Goal: Information Seeking & Learning: Check status

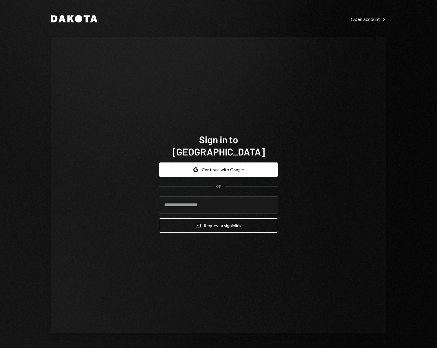
click at [159, 218] on button "Email Request a sign in link" at bounding box center [218, 225] width 119 height 14
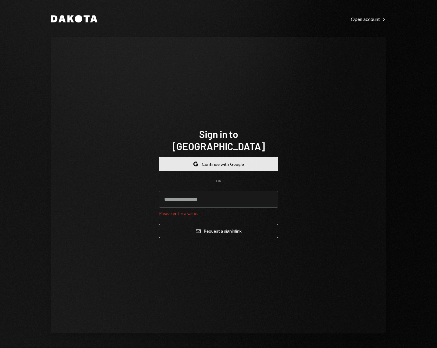
click at [211, 163] on button "Google Continue with Google" at bounding box center [218, 164] width 119 height 14
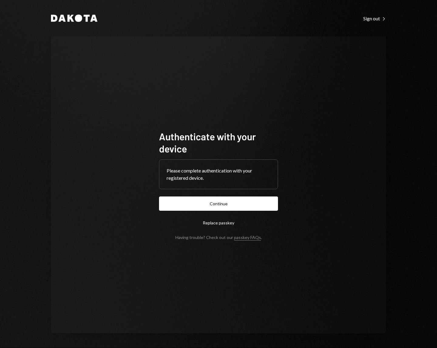
click at [159, 196] on button "Continue" at bounding box center [218, 203] width 119 height 14
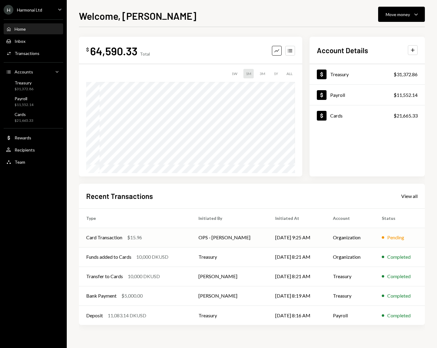
click at [117, 236] on div "Card Transaction" at bounding box center [104, 237] width 36 height 7
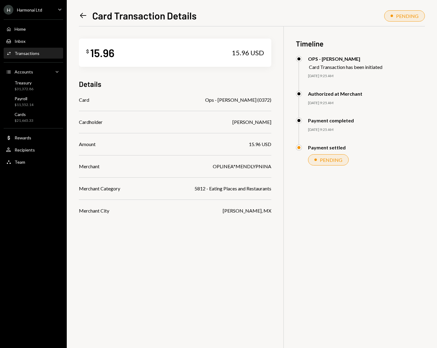
click at [85, 15] on icon "Left Arrow" at bounding box center [83, 15] width 8 height 8
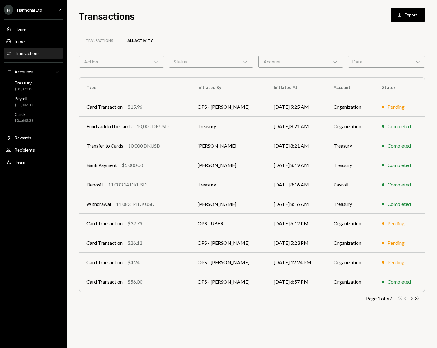
click at [412, 299] on icon "button" at bounding box center [412, 298] width 2 height 3
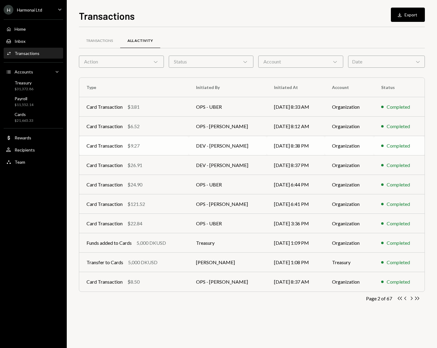
click at [165, 146] on div "Card Transaction $9.27" at bounding box center [133, 145] width 95 height 7
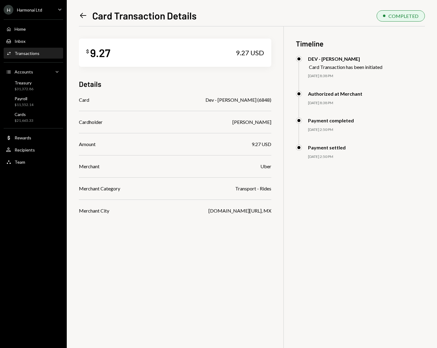
click at [82, 18] on icon "Left Arrow" at bounding box center [83, 15] width 8 height 8
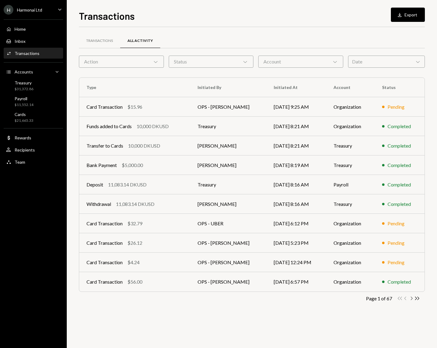
click at [411, 299] on icon "button" at bounding box center [412, 298] width 2 height 3
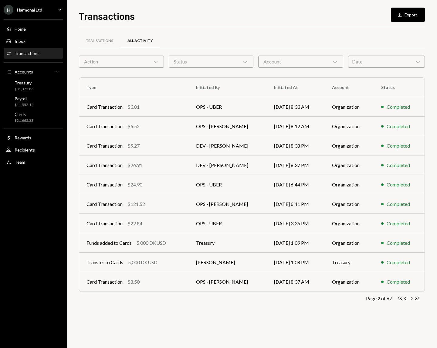
click at [411, 299] on icon "button" at bounding box center [412, 298] width 2 height 3
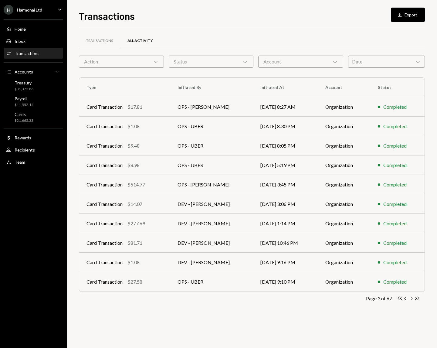
click at [412, 297] on icon "Chevron Right" at bounding box center [412, 298] width 6 height 6
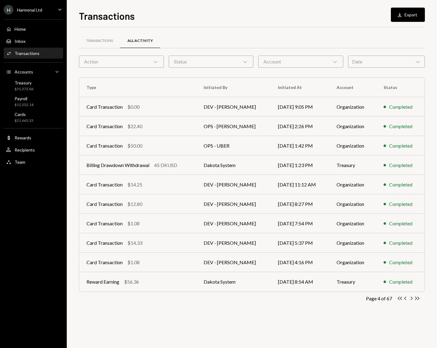
click at [412, 297] on icon "Chevron Right" at bounding box center [412, 298] width 6 height 6
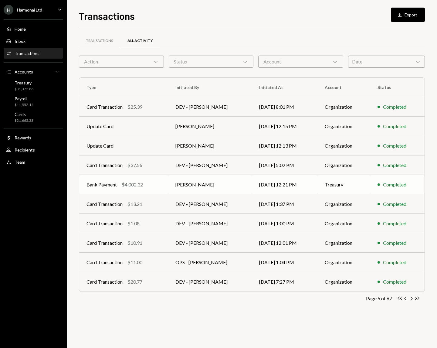
click at [353, 190] on td "Treasury" at bounding box center [343, 184] width 53 height 19
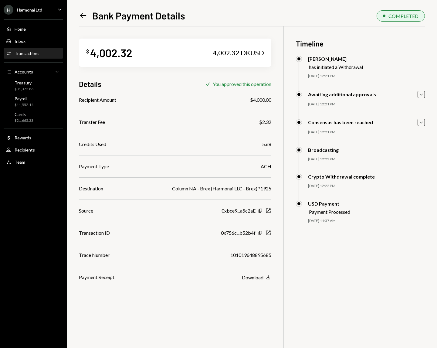
click at [84, 14] on icon "Left Arrow" at bounding box center [83, 15] width 8 height 8
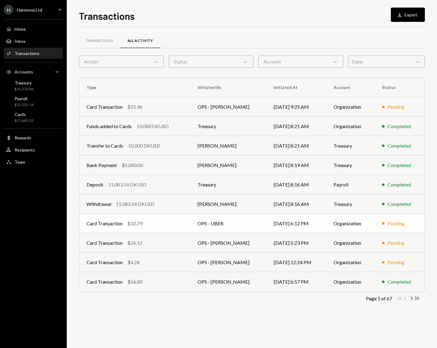
click at [239, 226] on td "OPS - UBER" at bounding box center [228, 223] width 76 height 19
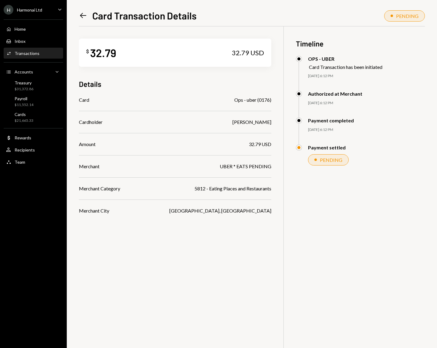
click at [80, 15] on icon "Left Arrow" at bounding box center [83, 15] width 8 height 8
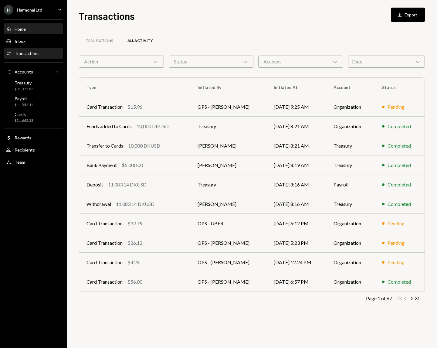
click at [41, 29] on div "Home Home" at bounding box center [33, 28] width 55 height 5
